Goal: Task Accomplishment & Management: Complete application form

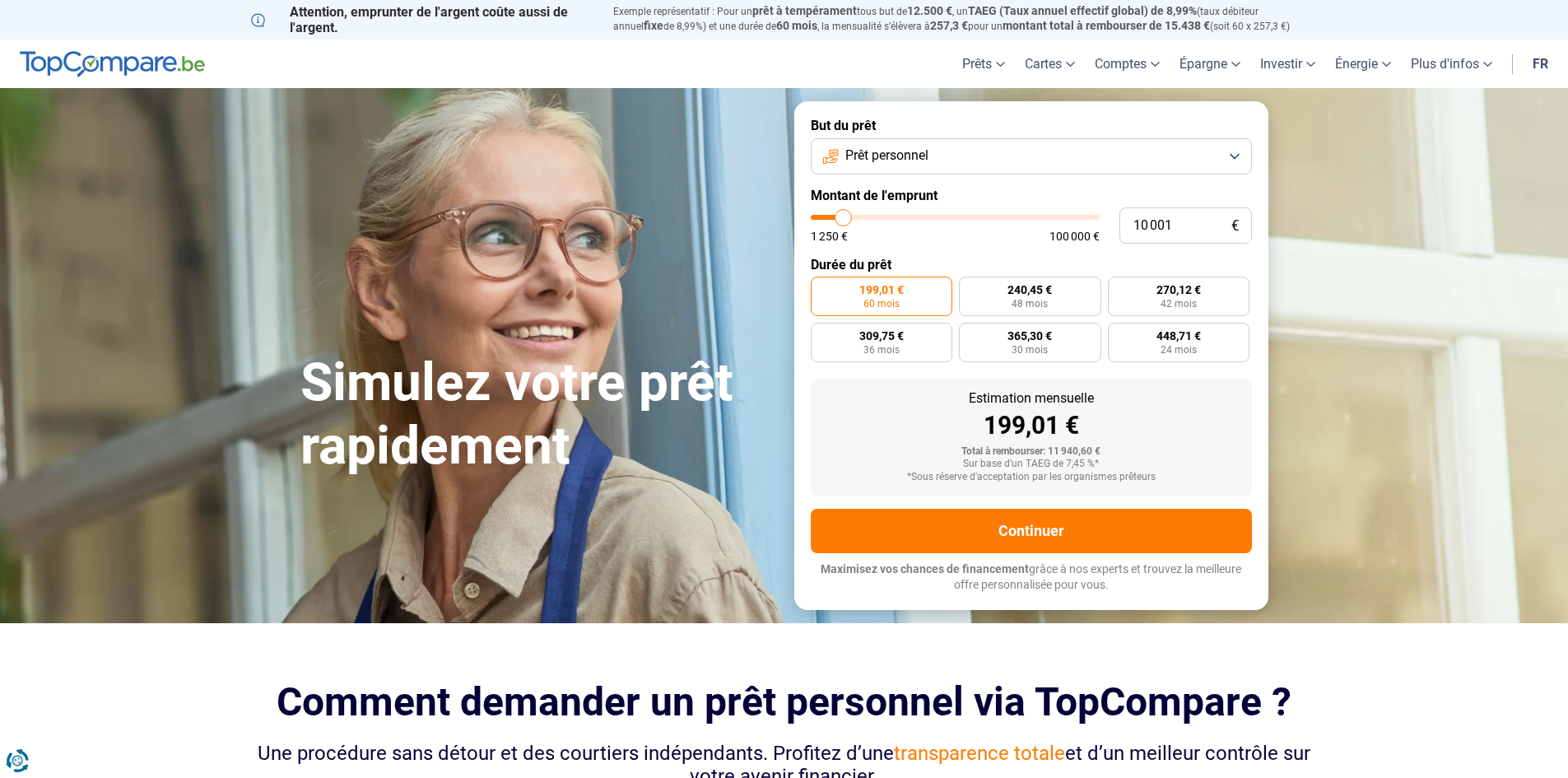
click at [1232, 152] on button "Prêt personnel" at bounding box center [1031, 156] width 441 height 37
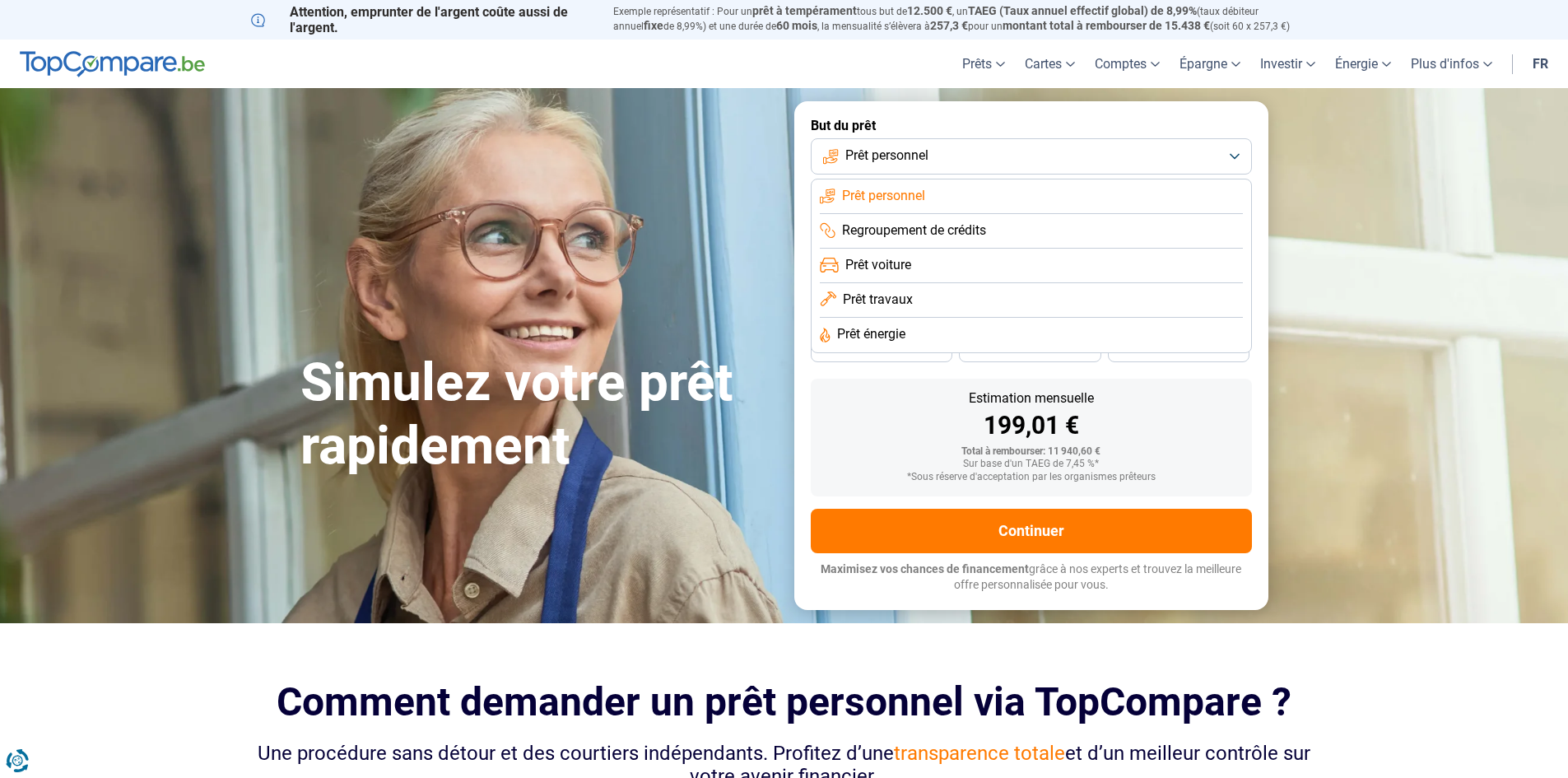
click at [883, 295] on span "Prêt travaux" at bounding box center [877, 299] width 70 height 18
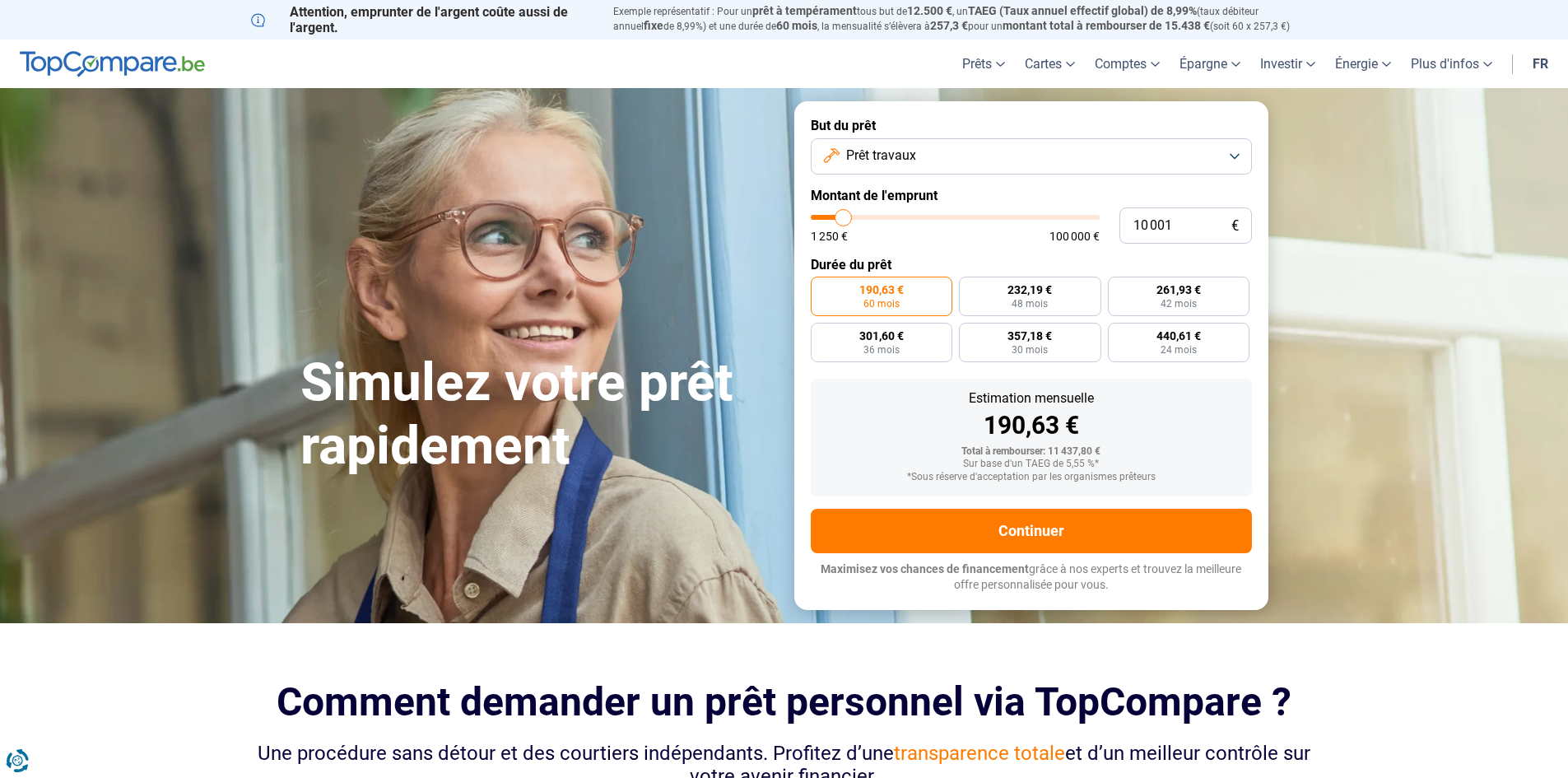
type input "44 250"
type input "44250"
click at [938, 217] on input "range" at bounding box center [956, 217] width 289 height 5
radio input "false"
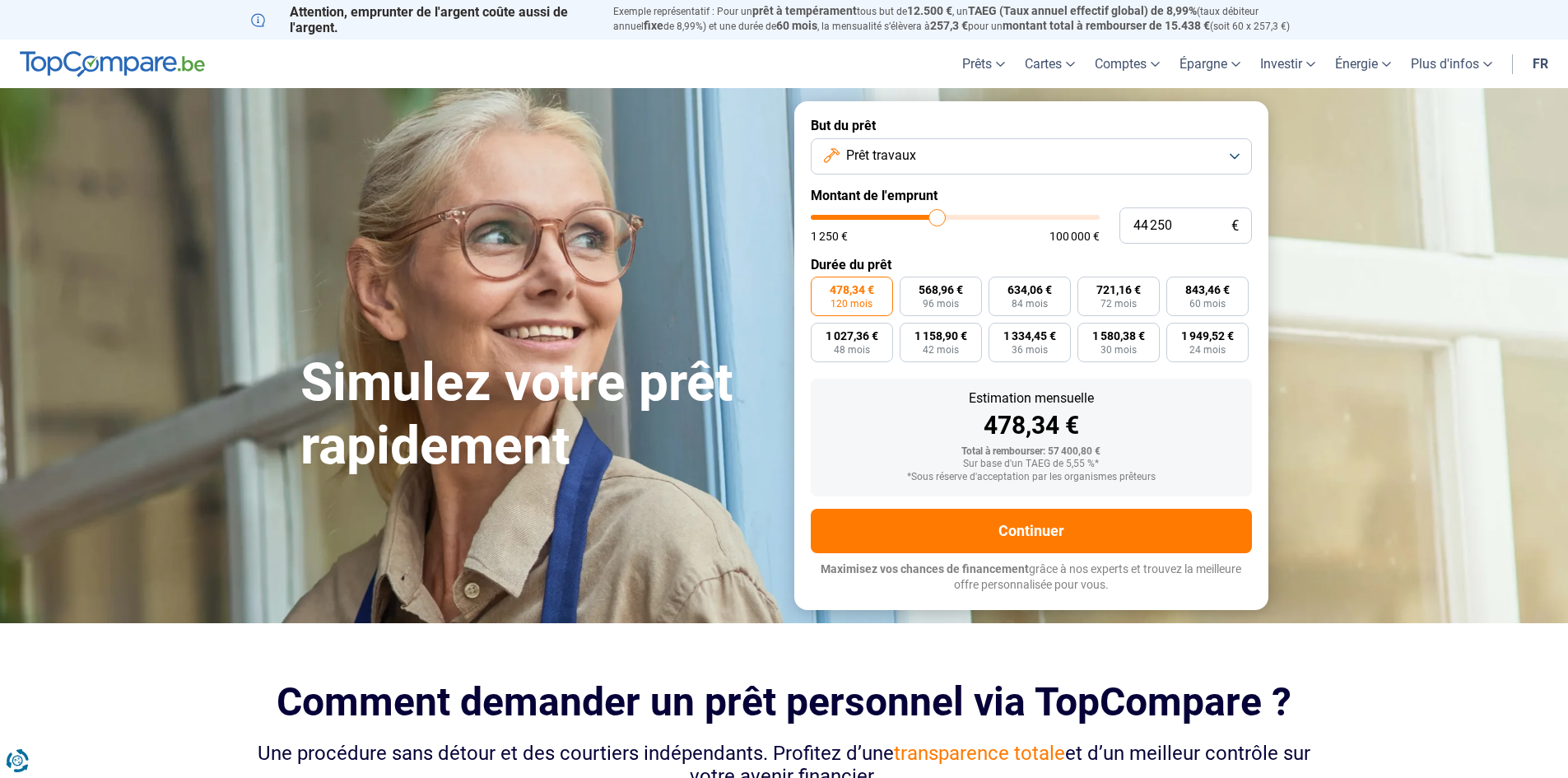
type input "15 500"
type input "15500"
click at [859, 217] on input "range" at bounding box center [956, 217] width 289 height 5
radio input "true"
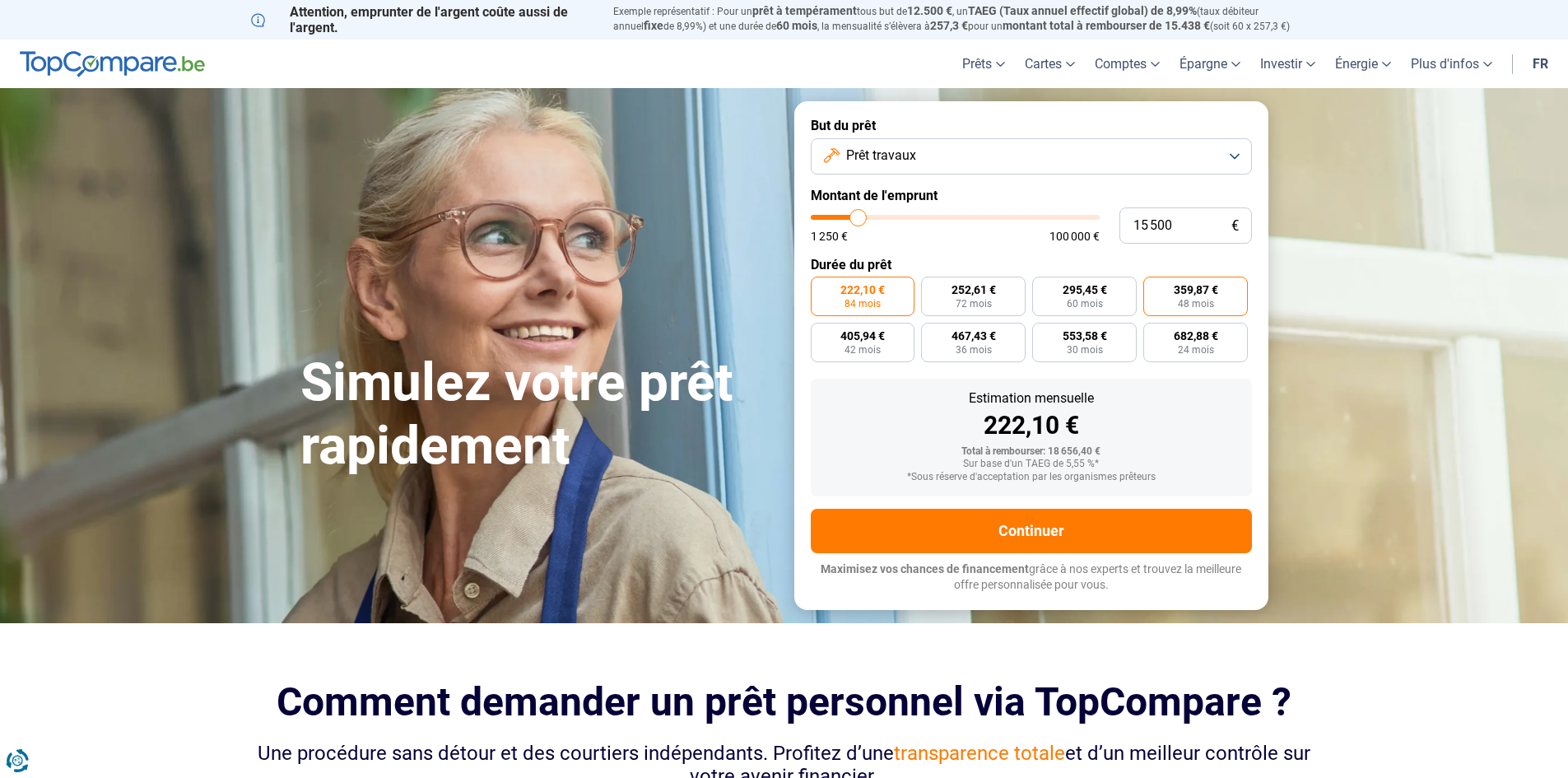
click at [1190, 296] on label "359,87 € 48 mois" at bounding box center [1195, 296] width 104 height 40
click at [1154, 287] on input "359,87 € 48 mois" at bounding box center [1148, 282] width 11 height 11
radio input "true"
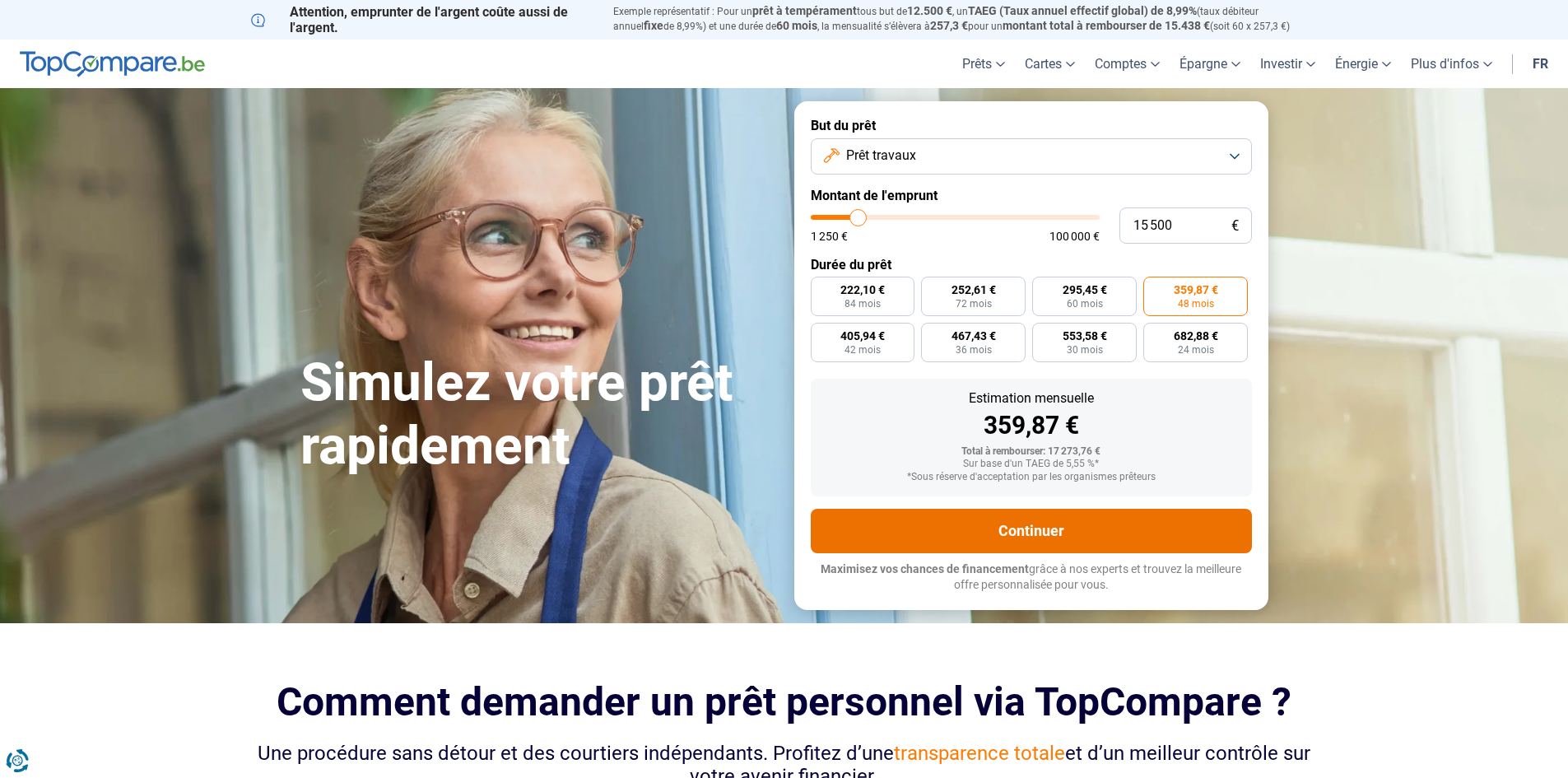
click at [1024, 530] on button "Continuer" at bounding box center [1031, 531] width 441 height 44
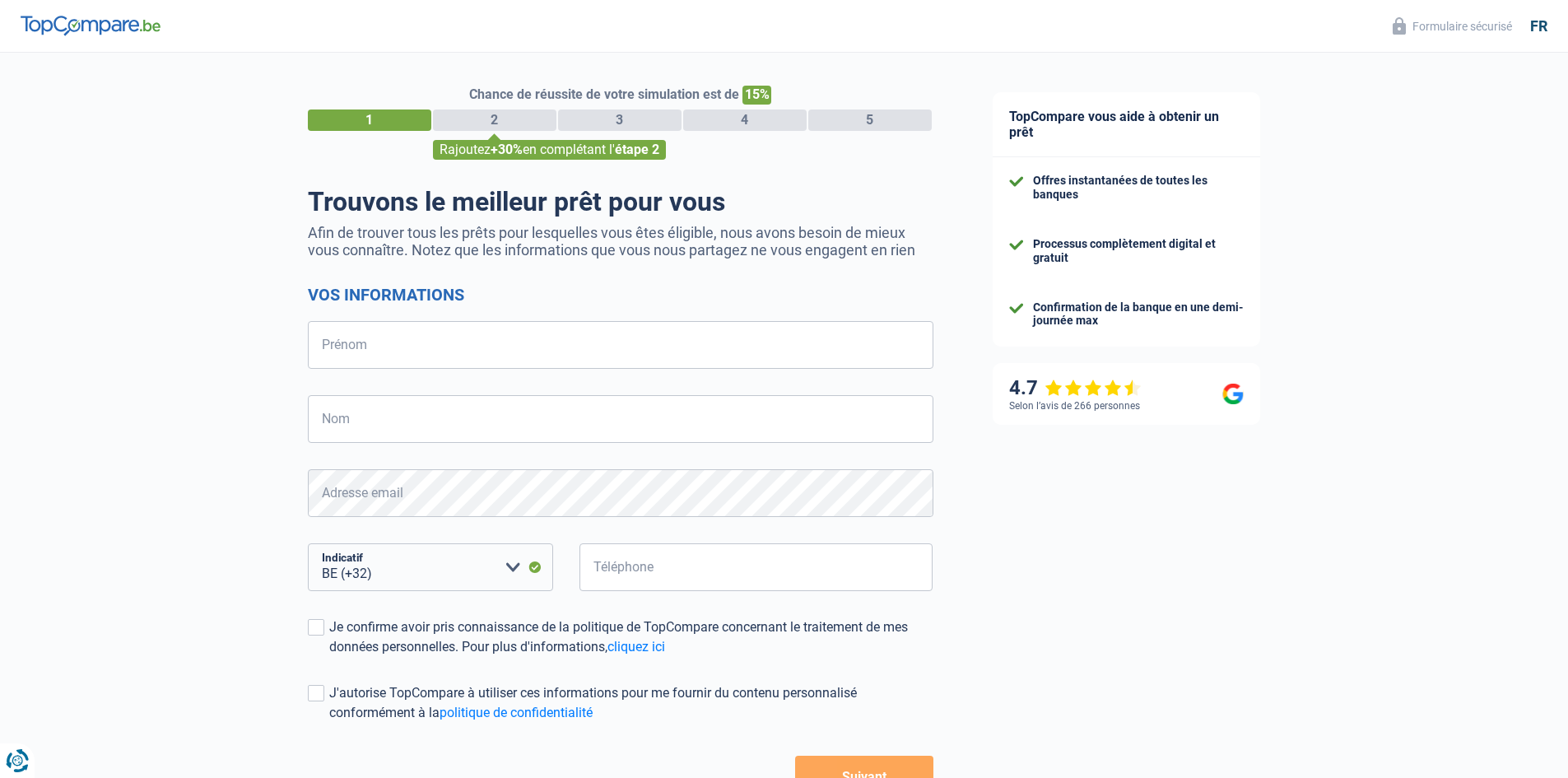
select select "32"
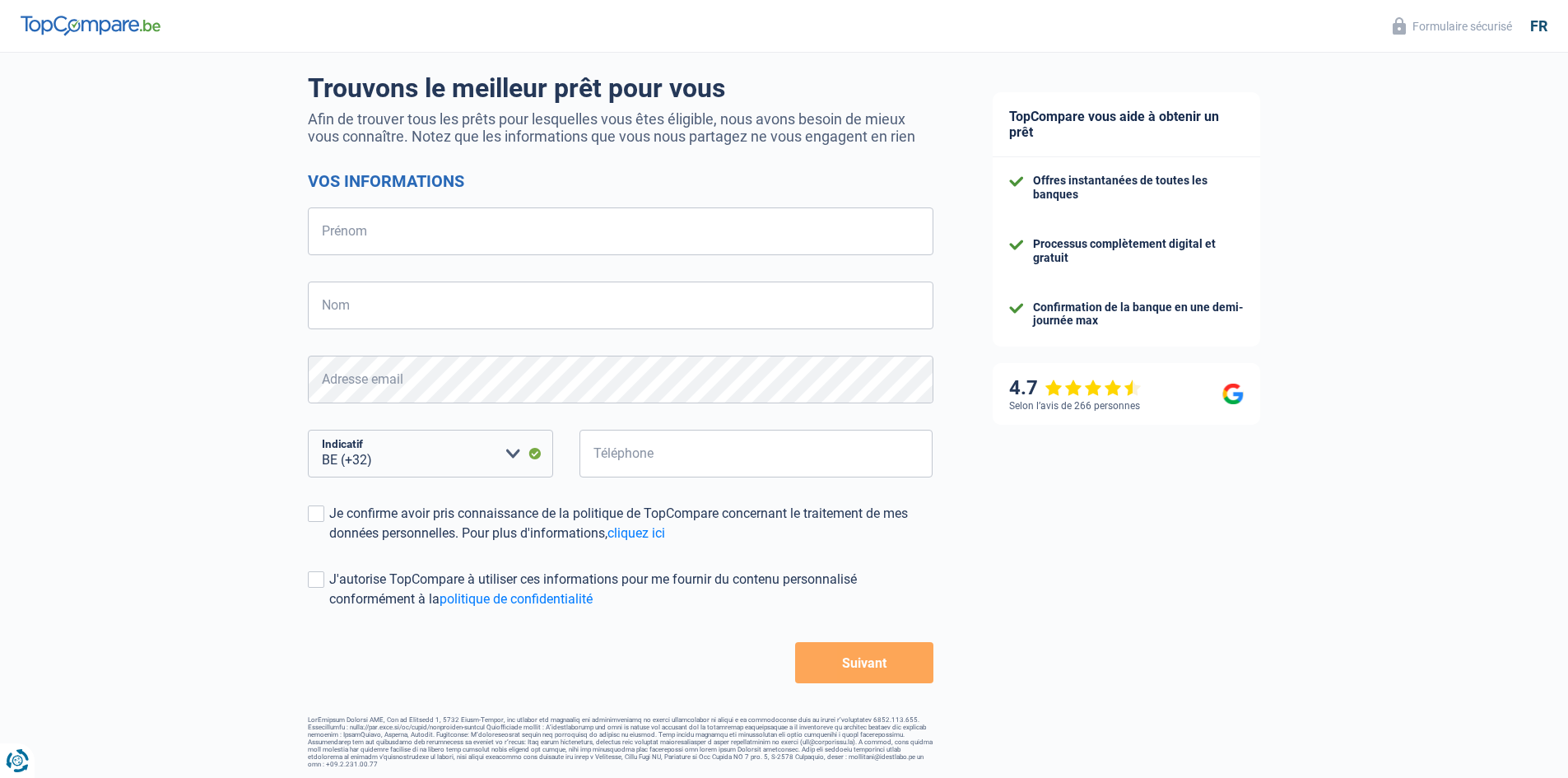
scroll to position [116, 0]
